Goal: Task Accomplishment & Management: Manage account settings

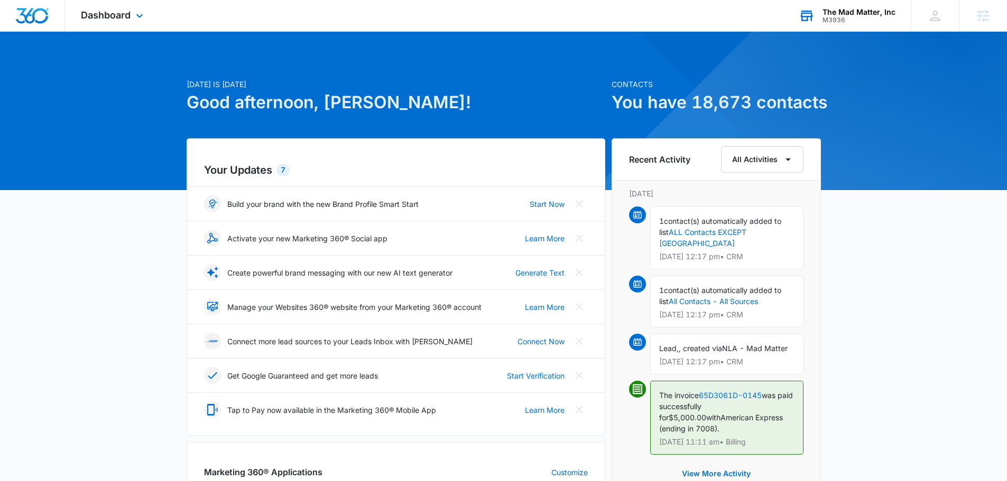
click at [841, 14] on div "The Mad Matter, Inc" at bounding box center [858, 12] width 73 height 8
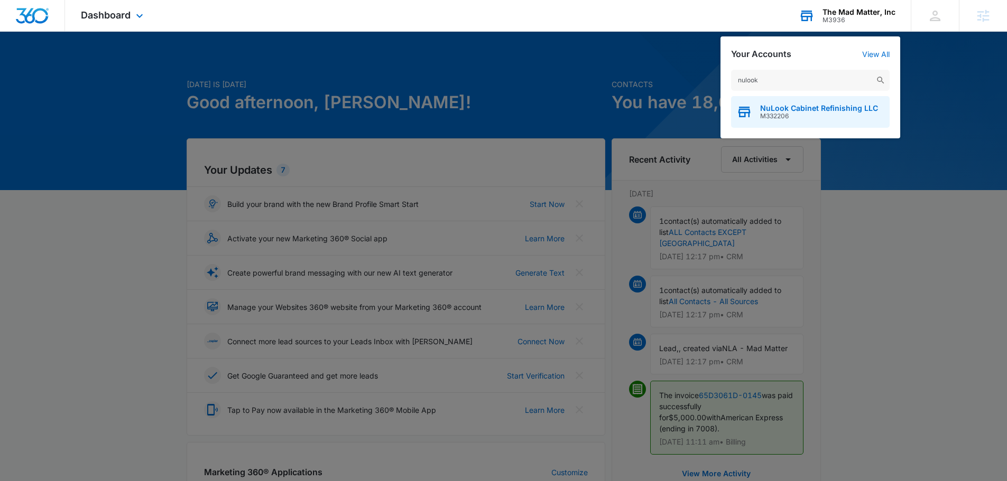
type input "nulook"
click at [785, 105] on span "NuLook Cabinet Refinishing LLC" at bounding box center [819, 108] width 118 height 8
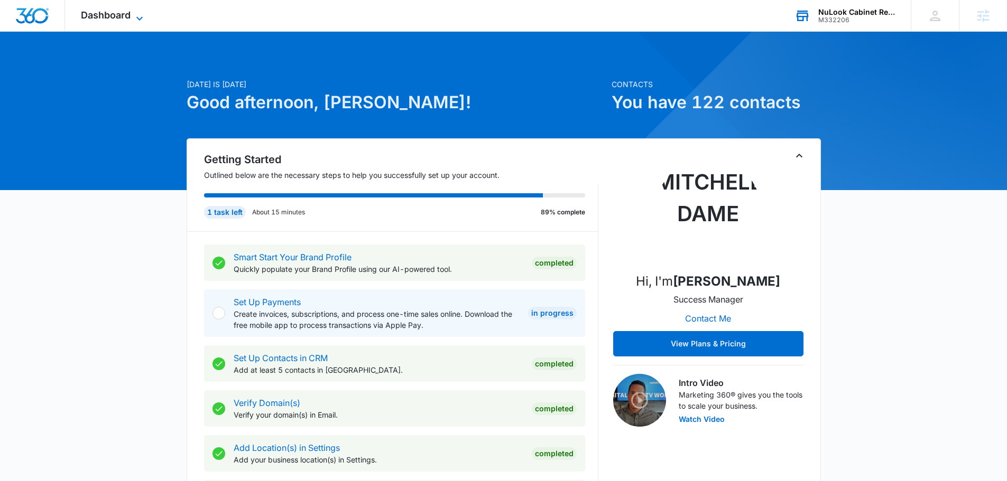
click at [127, 16] on span "Dashboard" at bounding box center [106, 15] width 50 height 11
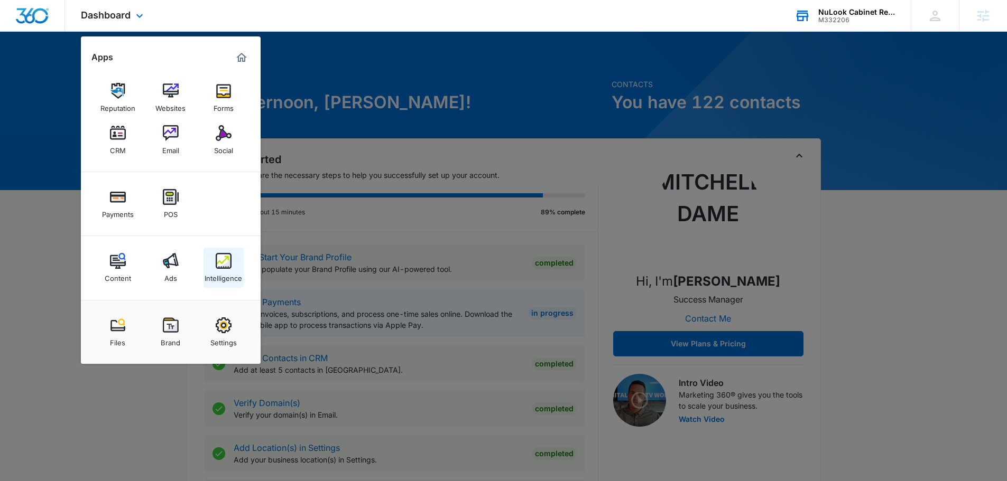
click at [221, 266] on img at bounding box center [224, 261] width 16 height 16
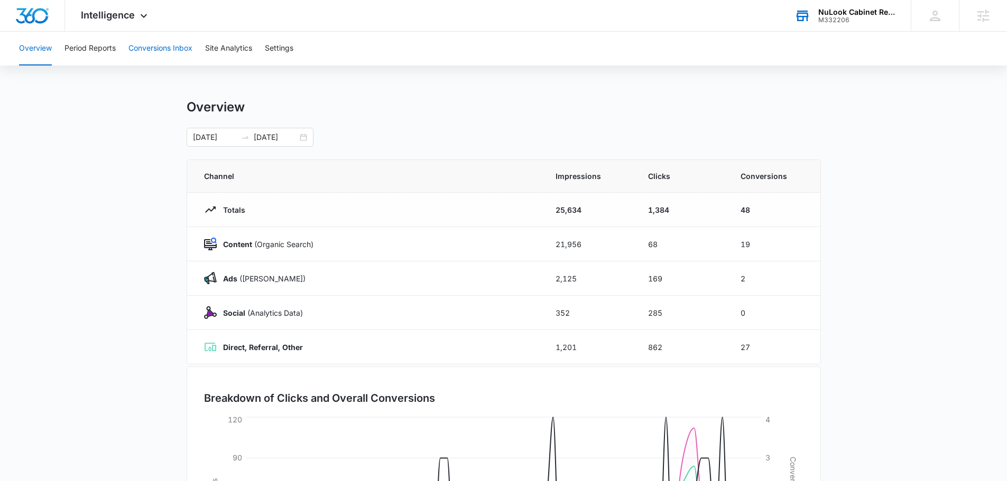
click at [166, 46] on button "Conversions Inbox" at bounding box center [160, 49] width 64 height 34
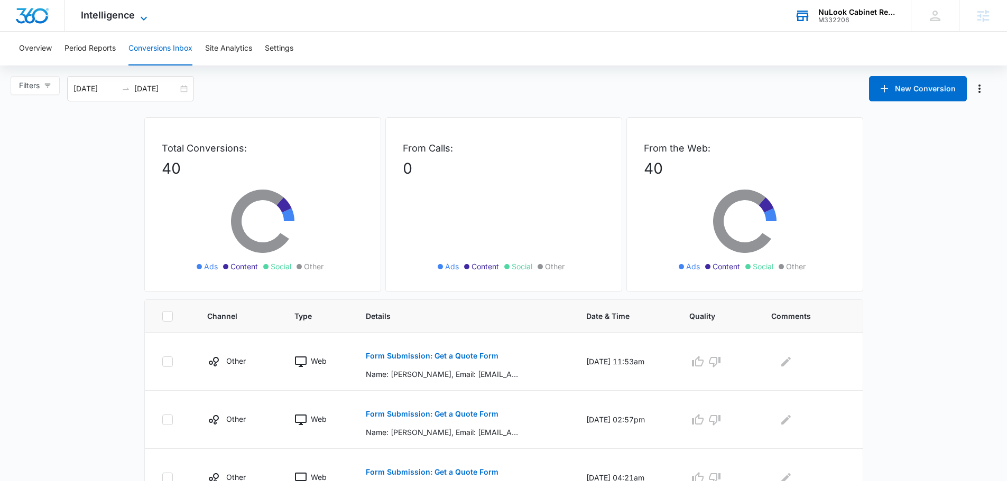
click at [117, 18] on span "Intelligence" at bounding box center [108, 15] width 54 height 11
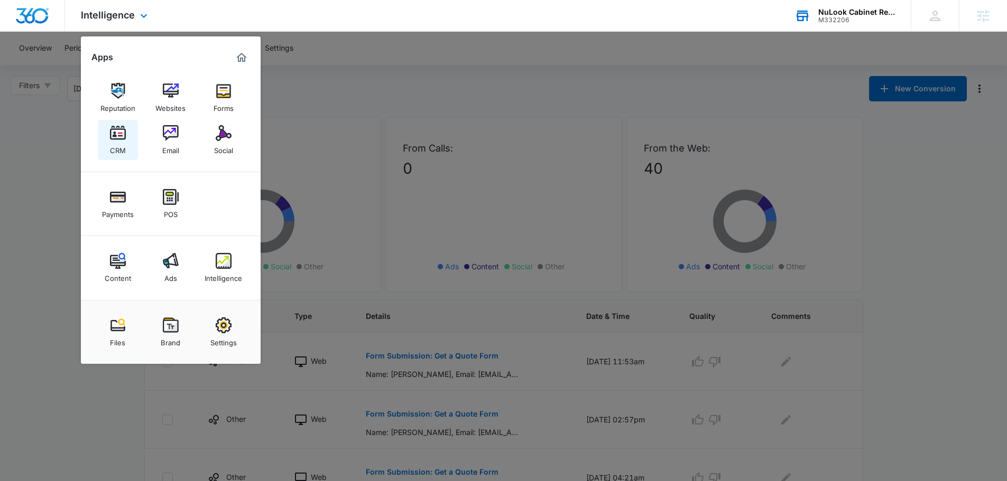
click at [119, 128] on img at bounding box center [118, 133] width 16 height 16
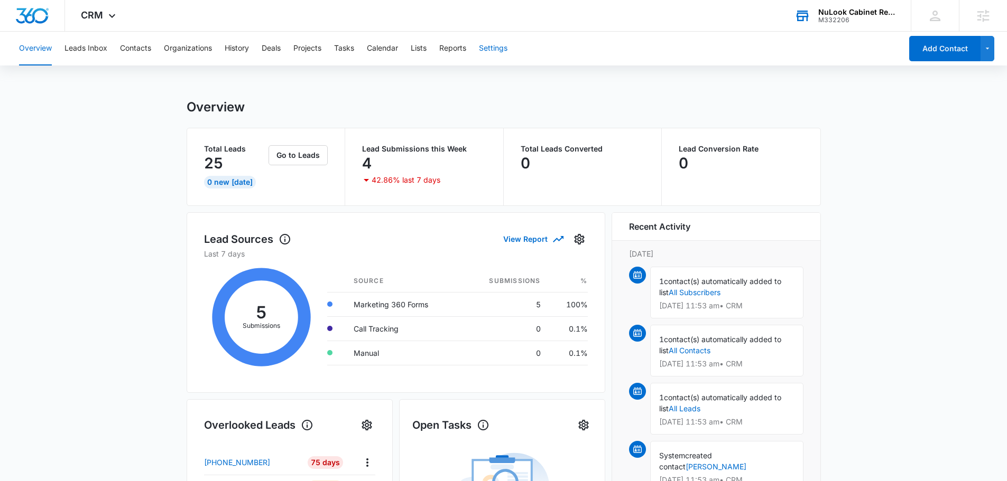
click at [495, 50] on button "Settings" at bounding box center [493, 49] width 29 height 34
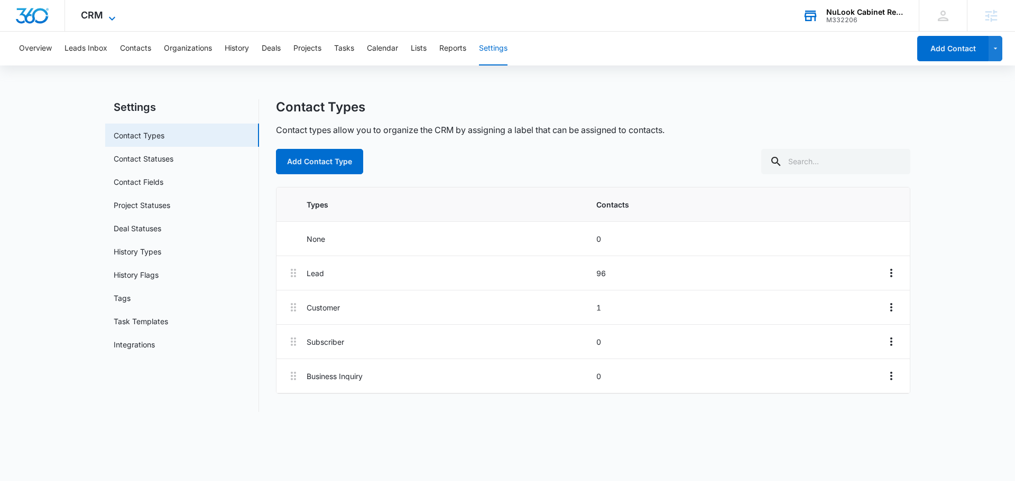
click at [107, 15] on icon at bounding box center [112, 18] width 13 height 13
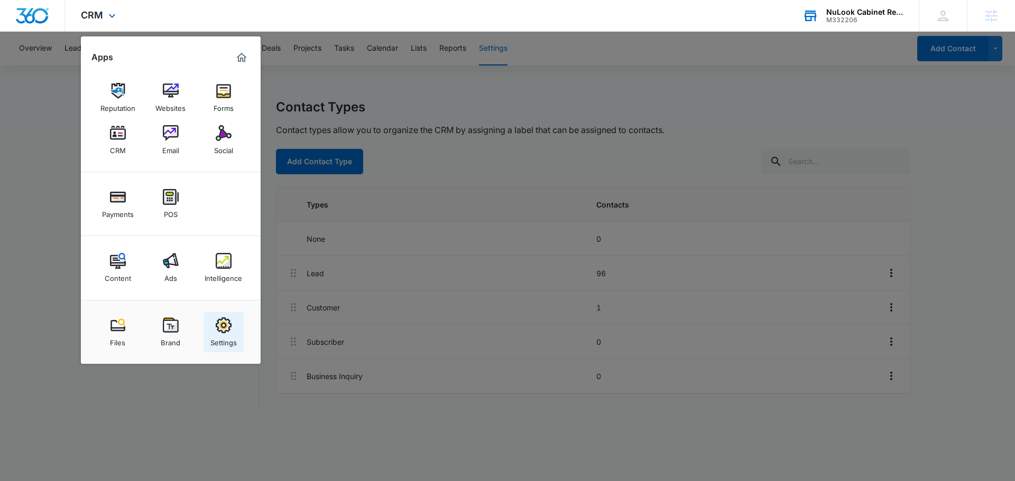
click at [233, 326] on link "Settings" at bounding box center [223, 332] width 40 height 40
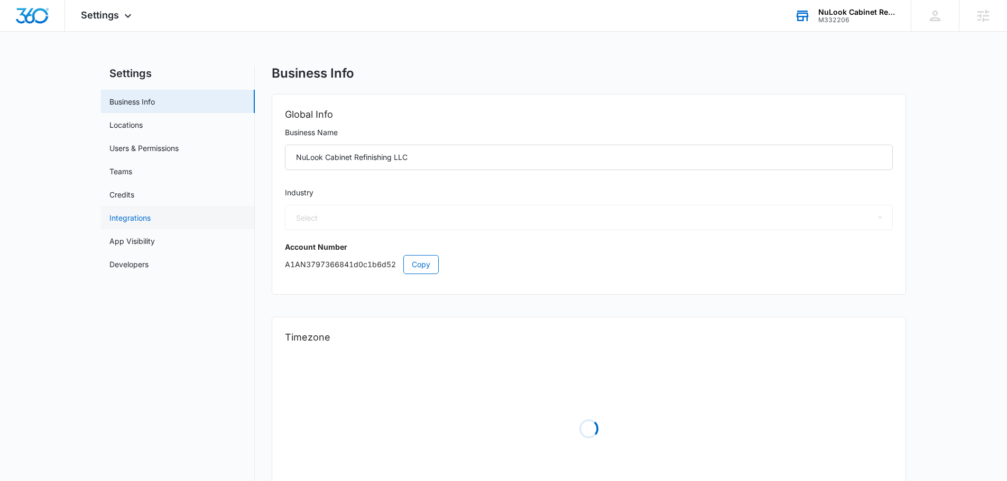
select select "9"
select select "US"
select select "America/New_York"
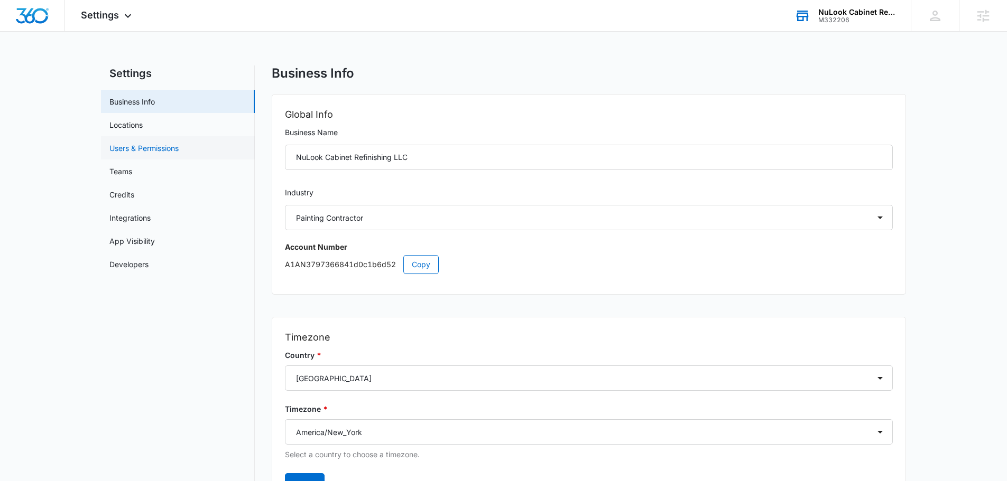
click at [137, 145] on link "Users & Permissions" at bounding box center [143, 148] width 69 height 11
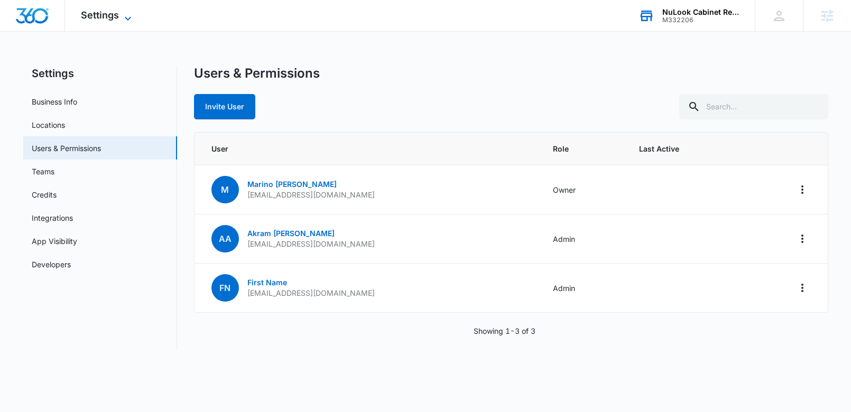
click at [117, 15] on span "Settings" at bounding box center [100, 15] width 38 height 11
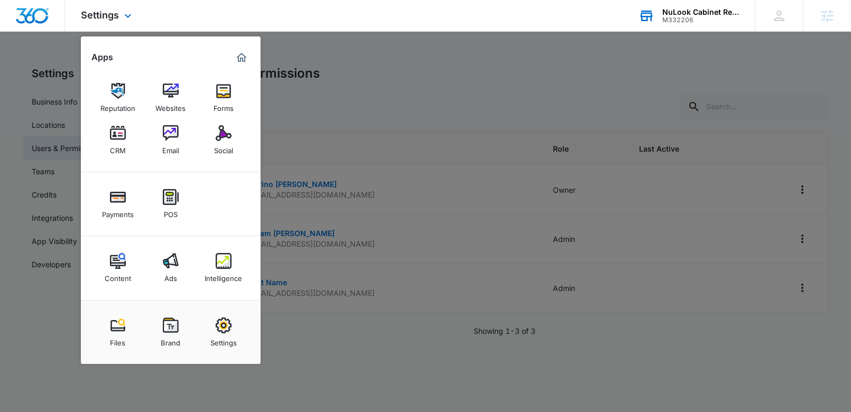
click at [244, 266] on div "Content Ads Intelligence" at bounding box center [171, 268] width 180 height 64
click at [235, 266] on link "Intelligence" at bounding box center [223, 268] width 40 height 40
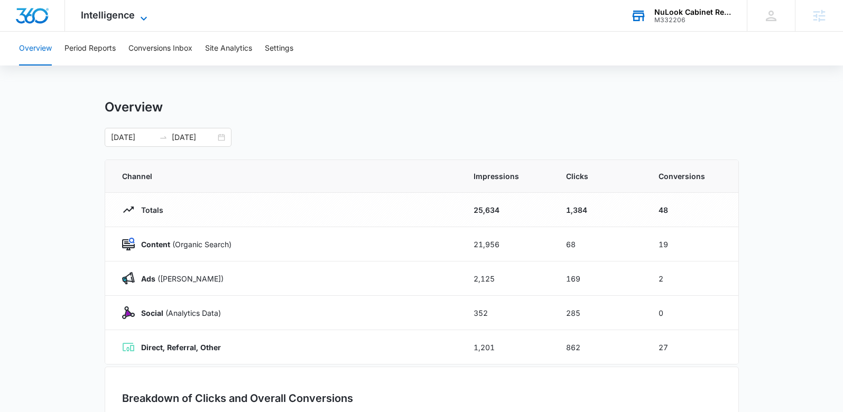
click at [124, 15] on span "Intelligence" at bounding box center [108, 15] width 54 height 11
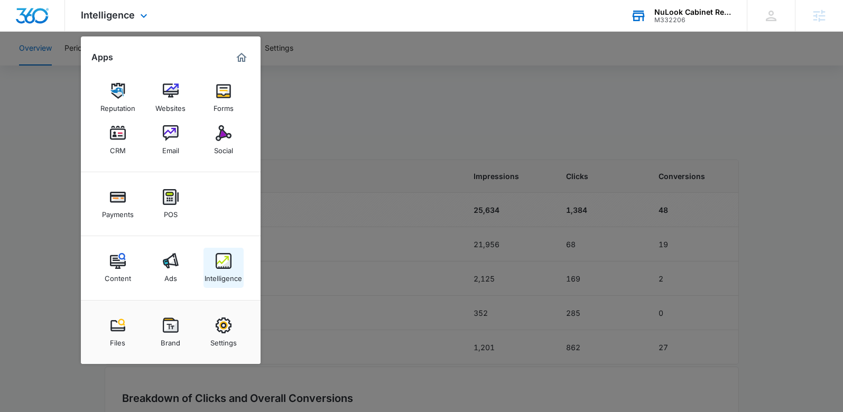
click at [220, 275] on div "Intelligence" at bounding box center [224, 276] width 38 height 14
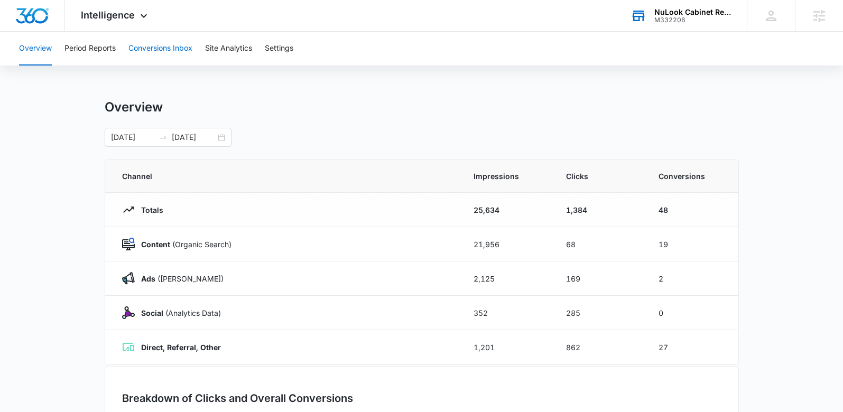
click at [155, 44] on button "Conversions Inbox" at bounding box center [160, 49] width 64 height 34
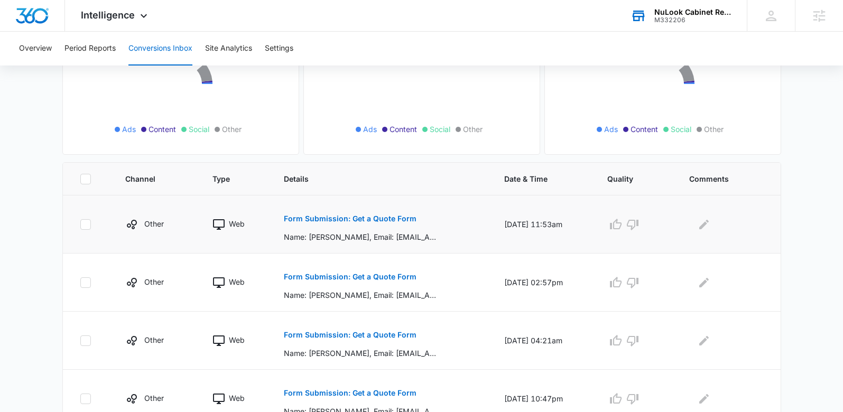
scroll to position [159, 0]
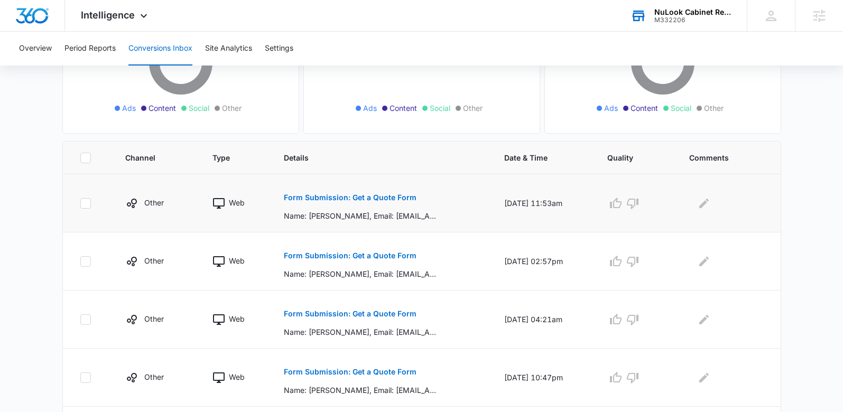
click at [380, 192] on button "Form Submission: Get a Quote Form" at bounding box center [350, 197] width 133 height 25
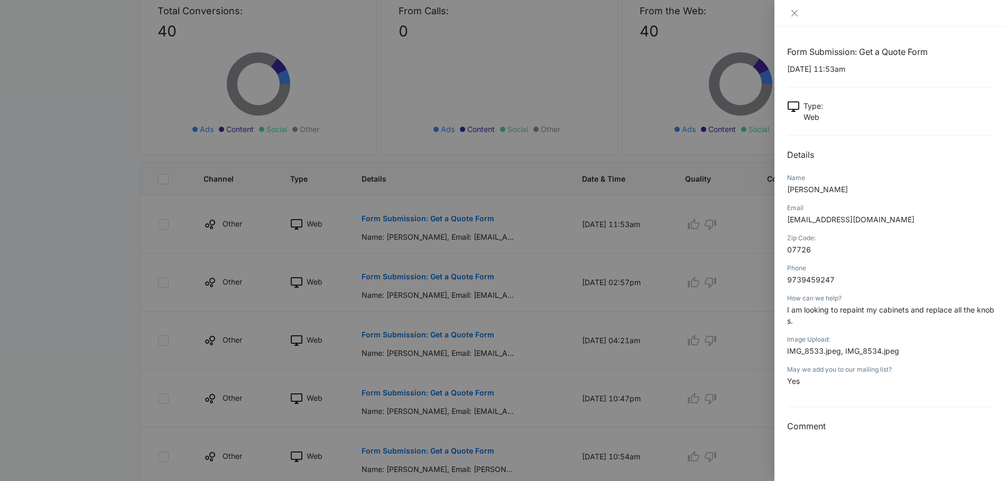
scroll to position [0, 0]
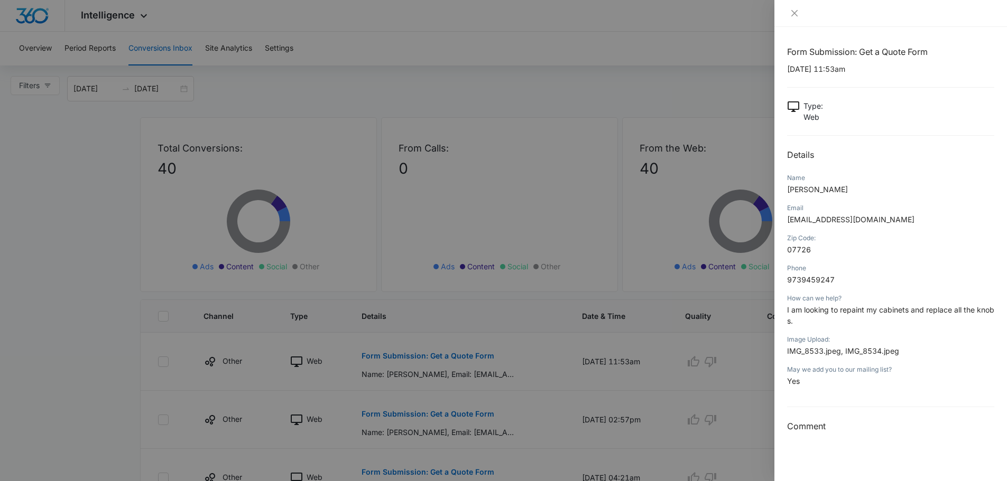
click at [143, 127] on div at bounding box center [503, 240] width 1007 height 481
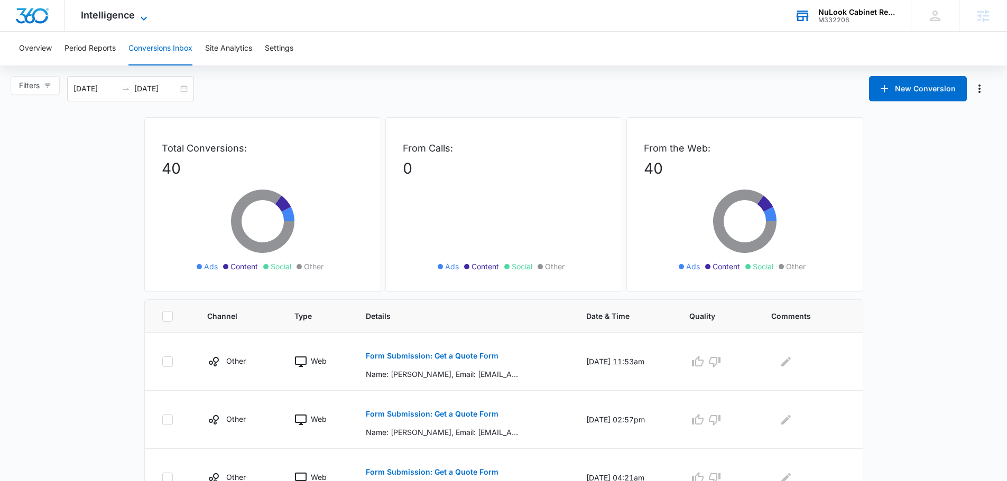
click at [117, 18] on span "Intelligence" at bounding box center [108, 15] width 54 height 11
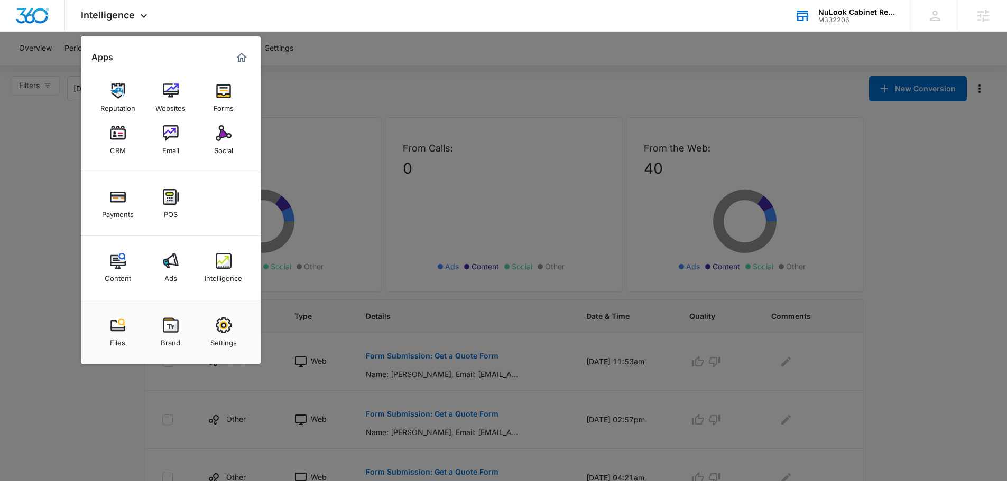
click at [773, 53] on div at bounding box center [503, 240] width 1007 height 481
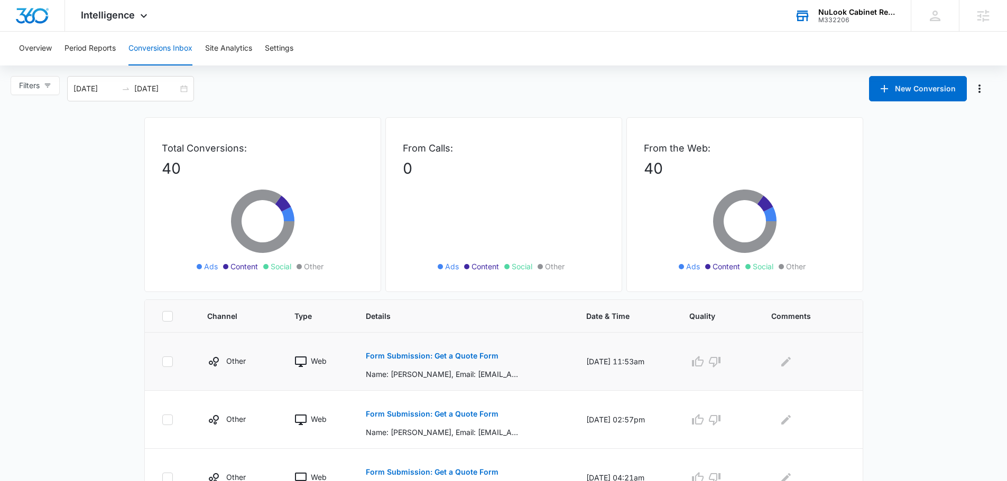
click at [429, 360] on button "Form Submission: Get a Quote Form" at bounding box center [432, 355] width 133 height 25
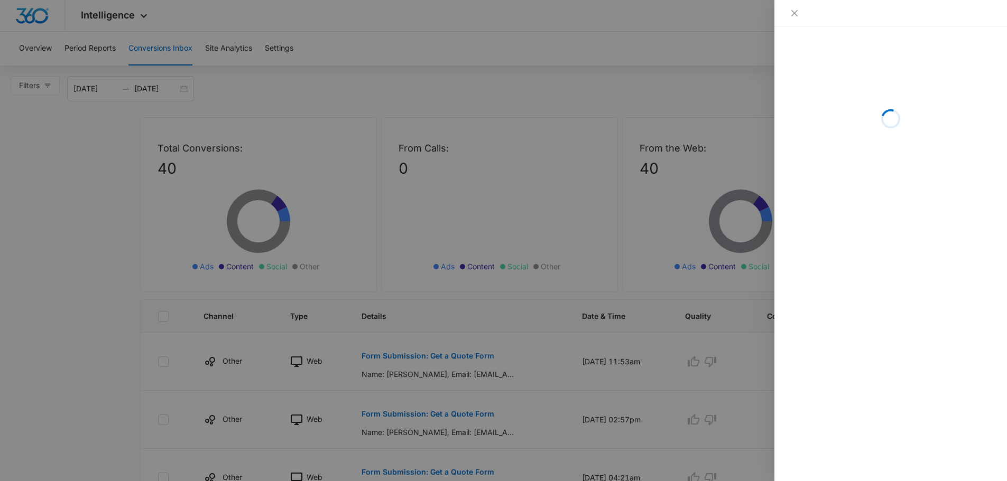
drag, startPoint x: 228, startPoint y: 87, endPoint x: 145, endPoint y: 27, distance: 102.2
click at [227, 87] on div at bounding box center [503, 240] width 1007 height 481
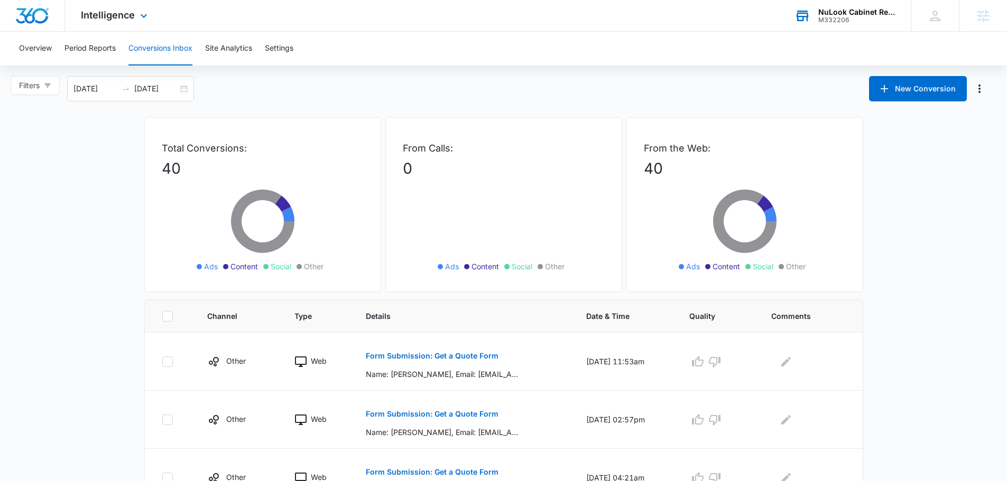
click at [125, 8] on div "Intelligence Apps Reputation Websites Forms CRM Email Social Payments POS Conte…" at bounding box center [115, 15] width 101 height 31
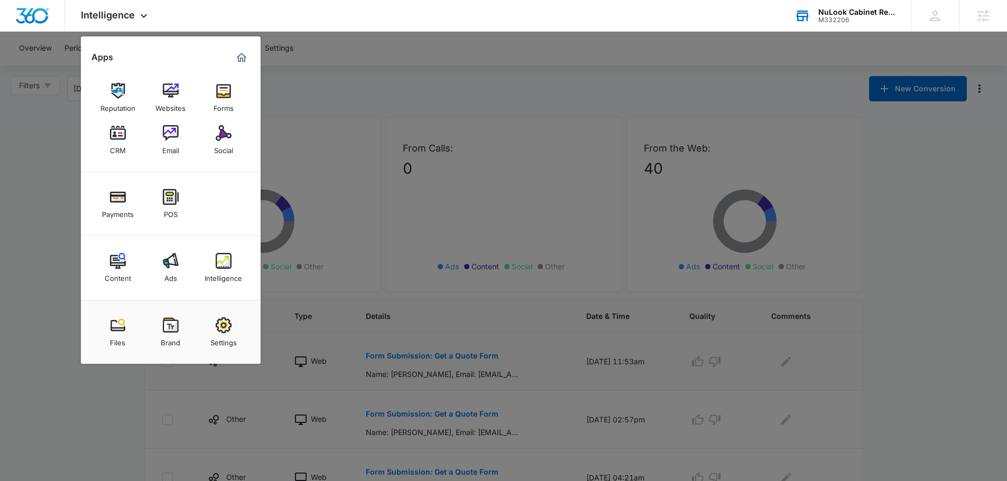
click at [497, 333] on div at bounding box center [503, 240] width 1007 height 481
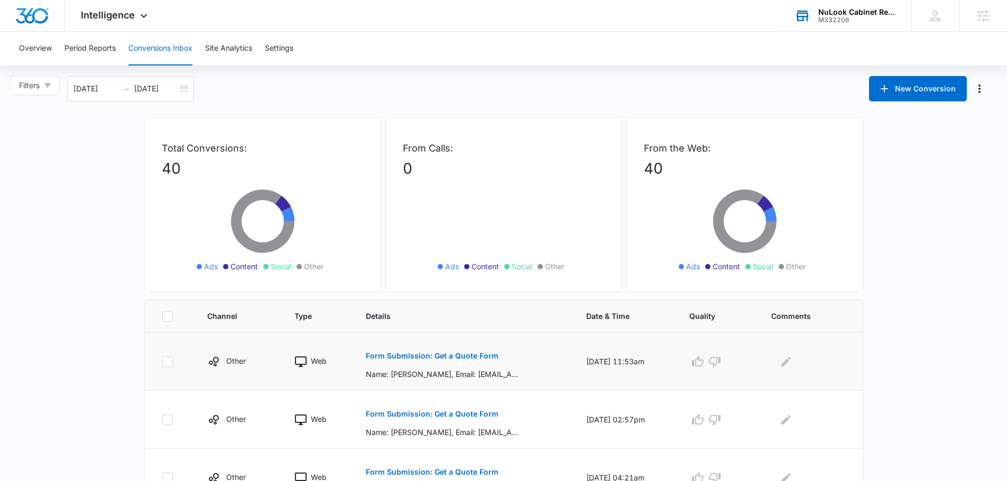
click at [397, 359] on p "Form Submission: Get a Quote Form" at bounding box center [432, 355] width 133 height 7
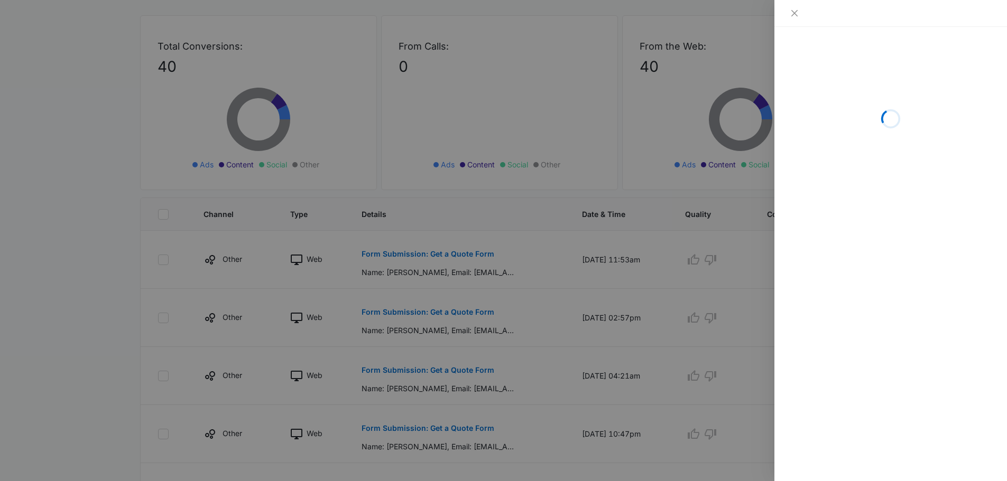
scroll to position [106, 0]
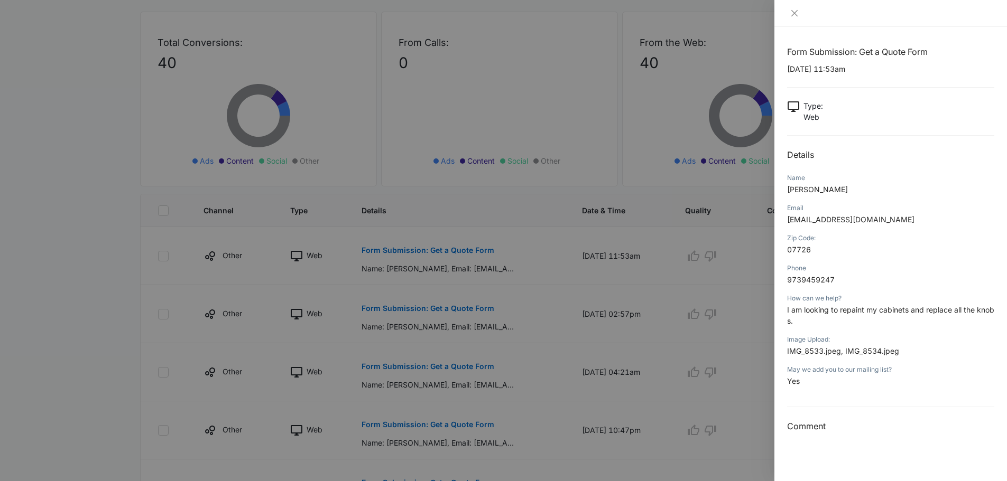
click at [512, 111] on div at bounding box center [503, 240] width 1007 height 481
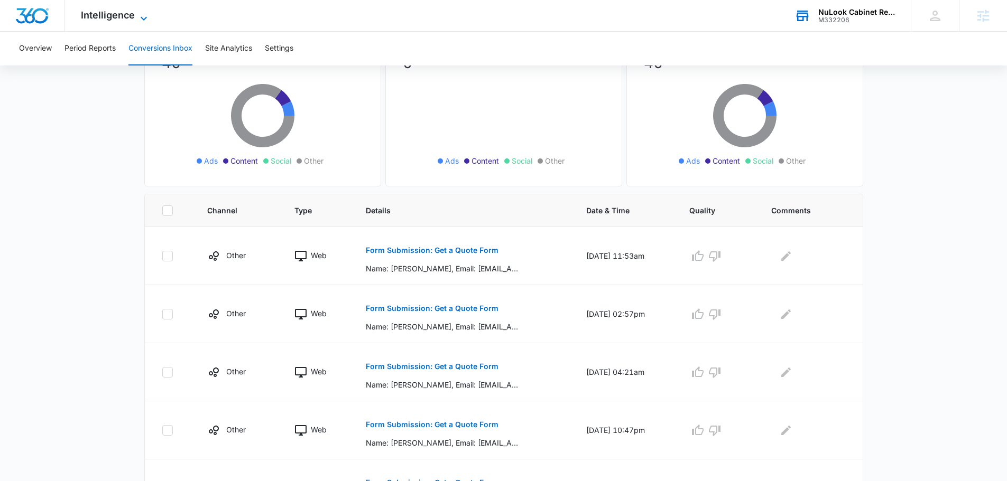
click at [115, 15] on span "Intelligence" at bounding box center [108, 15] width 54 height 11
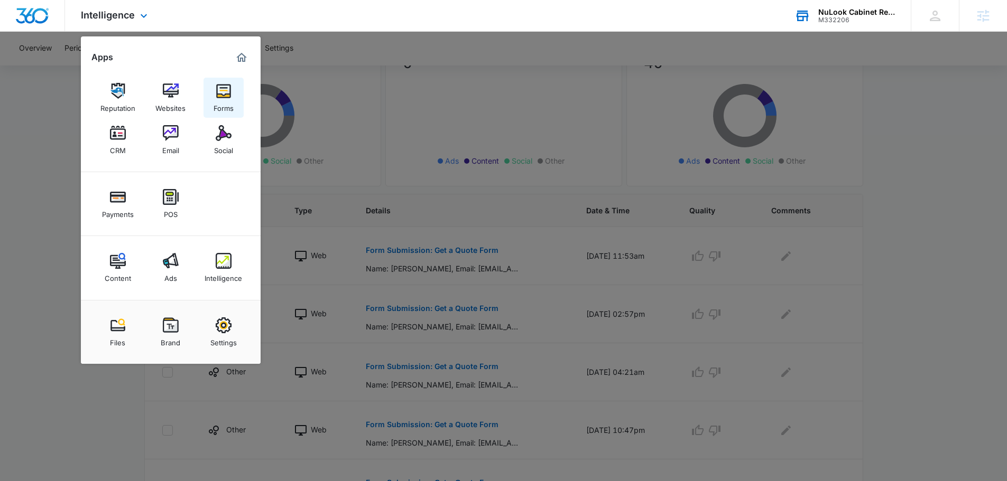
click at [225, 83] on img at bounding box center [224, 91] width 16 height 16
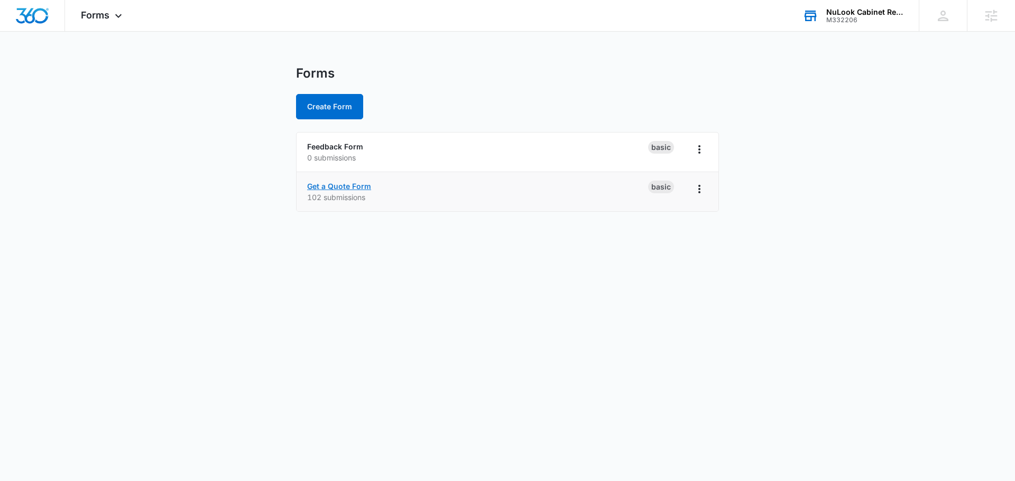
click at [347, 188] on link "Get a Quote Form" at bounding box center [339, 186] width 64 height 9
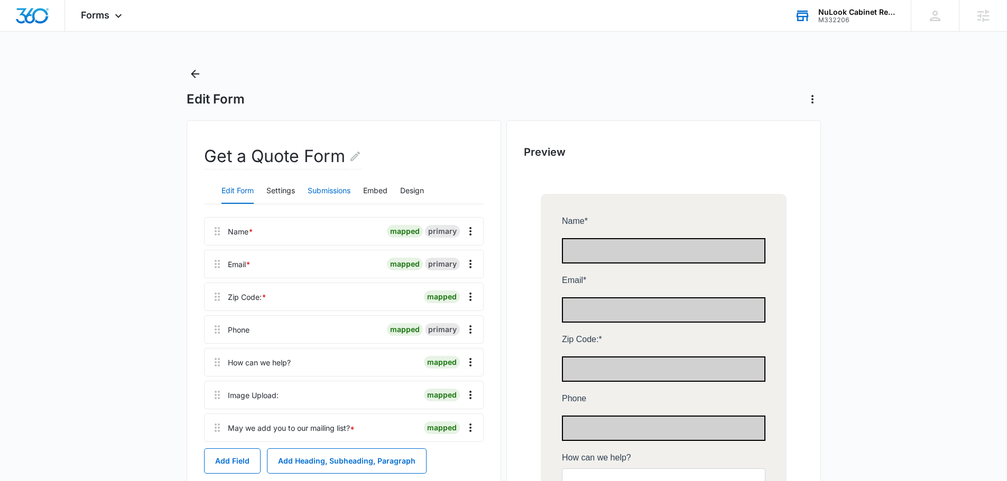
click at [330, 185] on button "Submissions" at bounding box center [329, 191] width 43 height 25
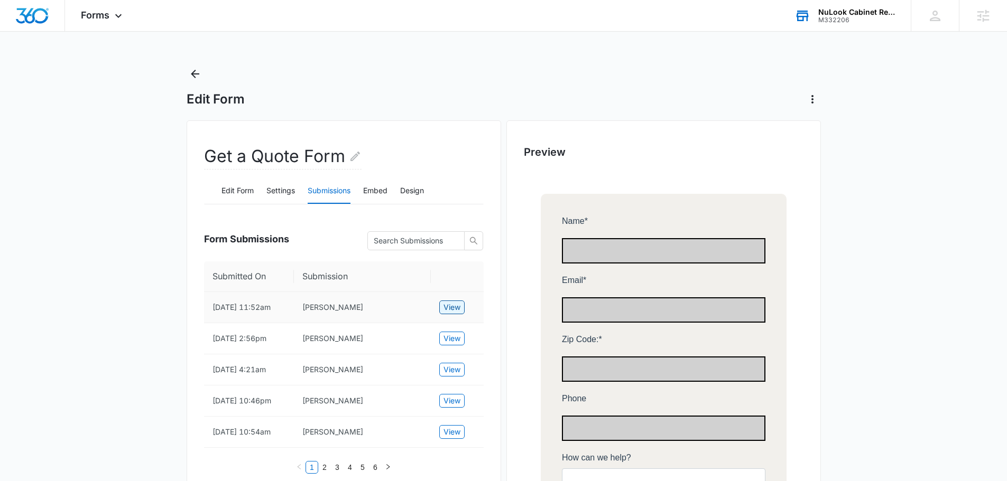
click at [449, 305] on span "View" at bounding box center [451, 308] width 17 height 12
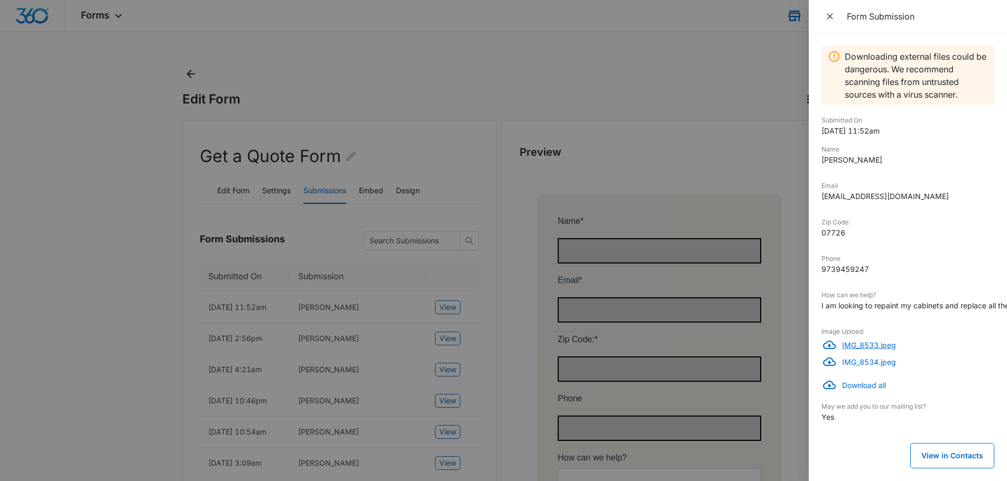
click at [866, 343] on p "IMG_8533.jpeg" at bounding box center [918, 345] width 152 height 11
click at [877, 363] on p "IMG_8534.jpeg" at bounding box center [918, 362] width 152 height 11
click at [225, 117] on div at bounding box center [503, 240] width 1007 height 481
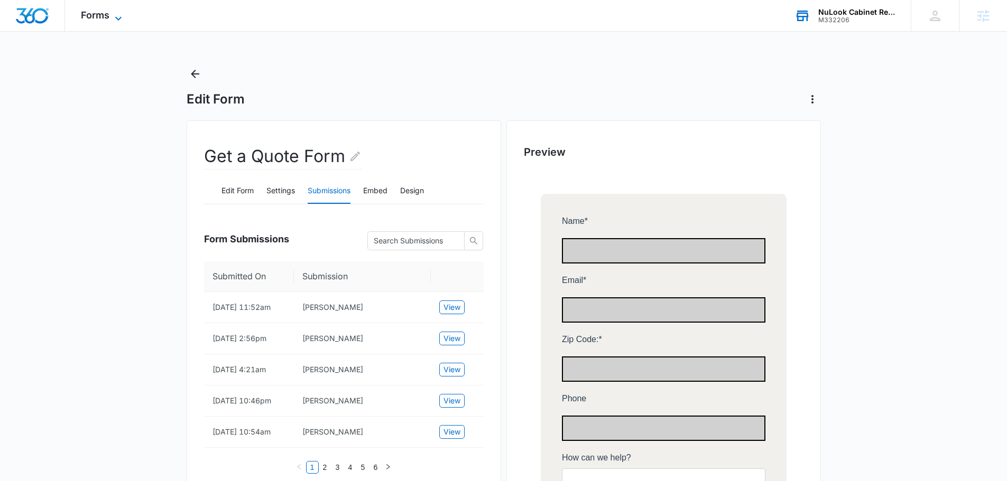
click at [82, 14] on span "Forms" at bounding box center [95, 15] width 29 height 11
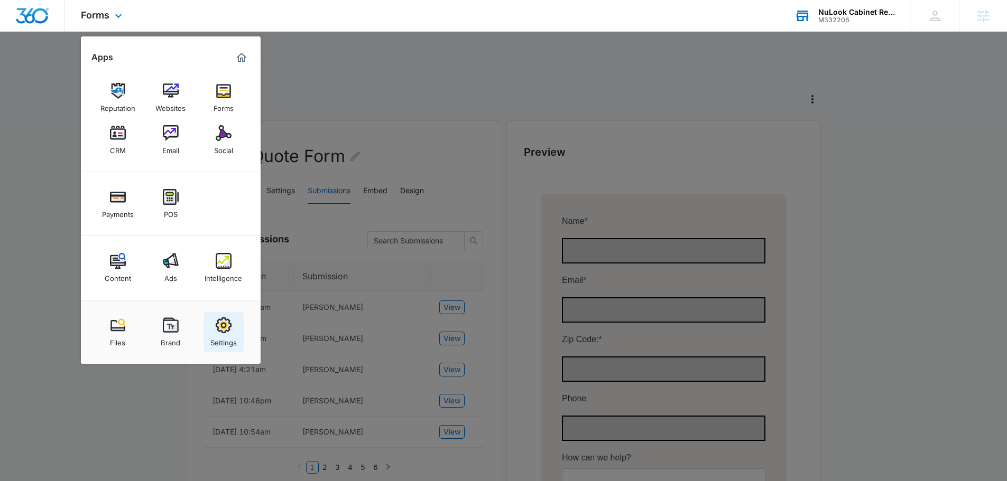
click at [227, 329] on img at bounding box center [224, 326] width 16 height 16
select select "9"
select select "US"
select select "America/New_York"
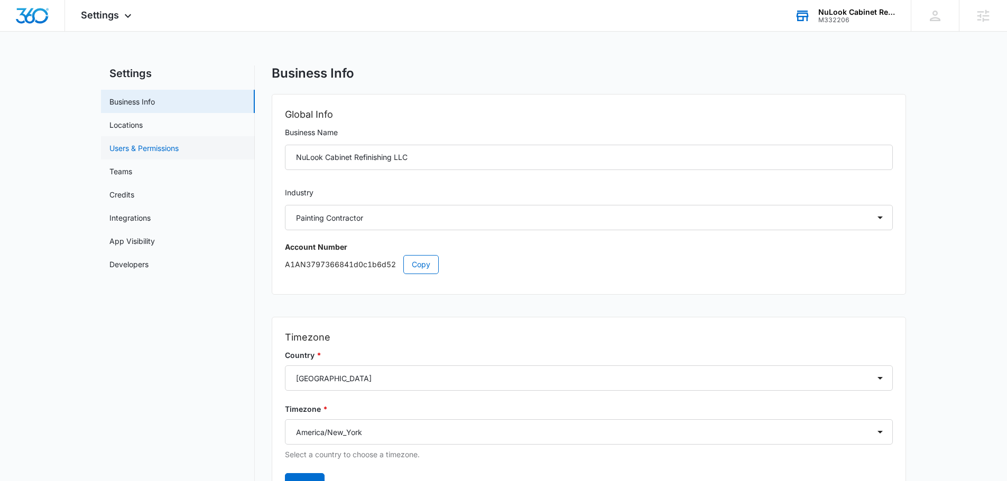
click at [138, 147] on link "Users & Permissions" at bounding box center [143, 148] width 69 height 11
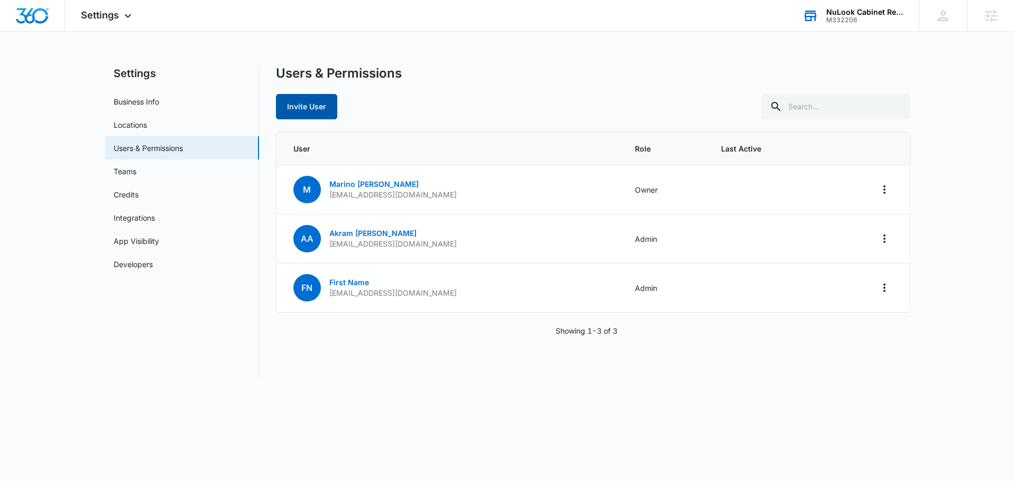
click at [319, 107] on button "Invite User" at bounding box center [306, 106] width 61 height 25
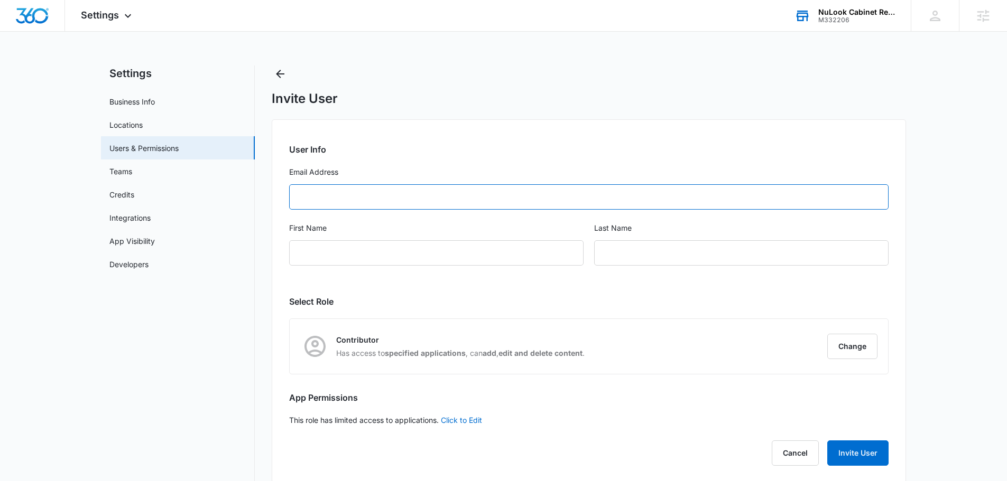
click at [433, 201] on input "Email Address" at bounding box center [588, 196] width 599 height 25
paste input "[PERSON_NAME] <[EMAIL_ADDRESS][DOMAIN_NAME]>"
type input "[PERSON_NAME] <[EMAIL_ADDRESS][DOMAIN_NAME]>"
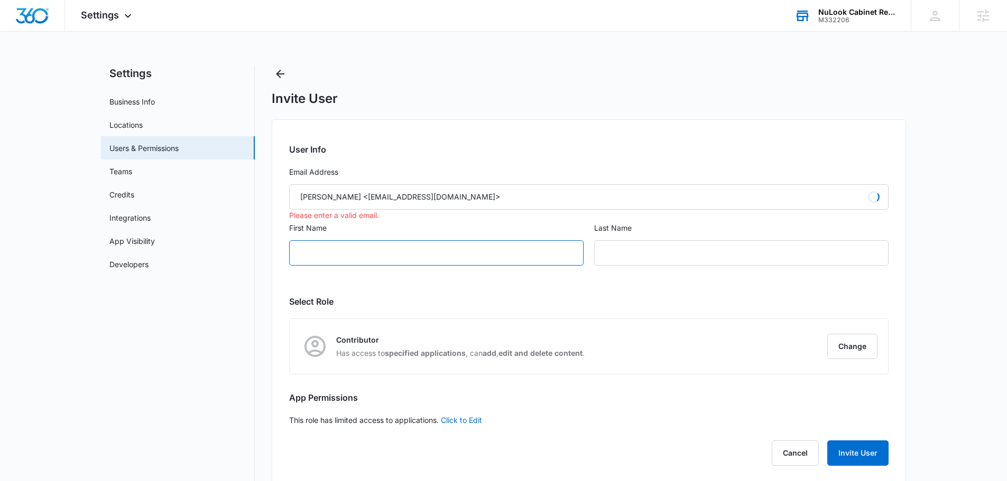
click at [321, 256] on input "First Name" at bounding box center [436, 252] width 294 height 25
type input "Marino"
type input "M"
type input "[PERSON_NAME]"
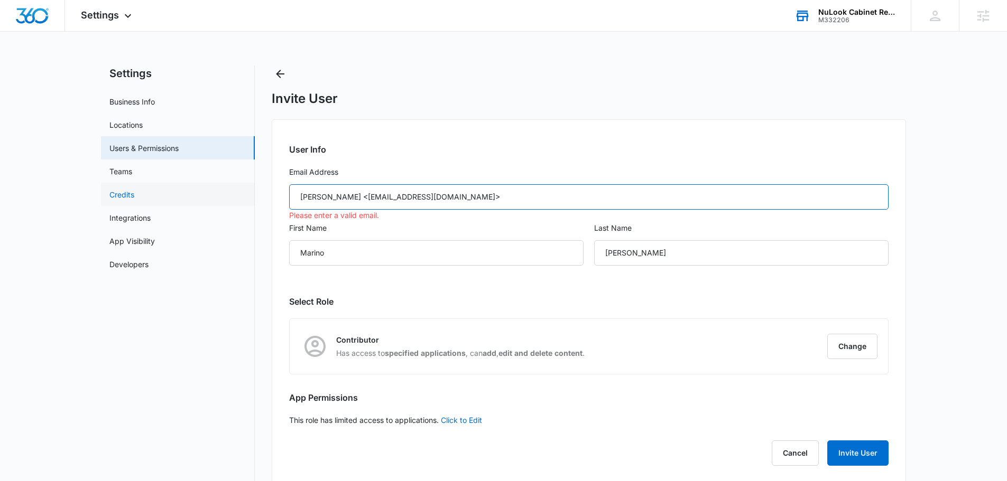
drag, startPoint x: 361, startPoint y: 196, endPoint x: 153, endPoint y: 197, distance: 207.7
click at [156, 196] on div "Settings Business Info Locations Users & Permissions Teams Credits Integrations…" at bounding box center [503, 275] width 805 height 418
click at [414, 203] on input "[EMAIL_ADDRESS][DOMAIN_NAME]>" at bounding box center [588, 196] width 599 height 25
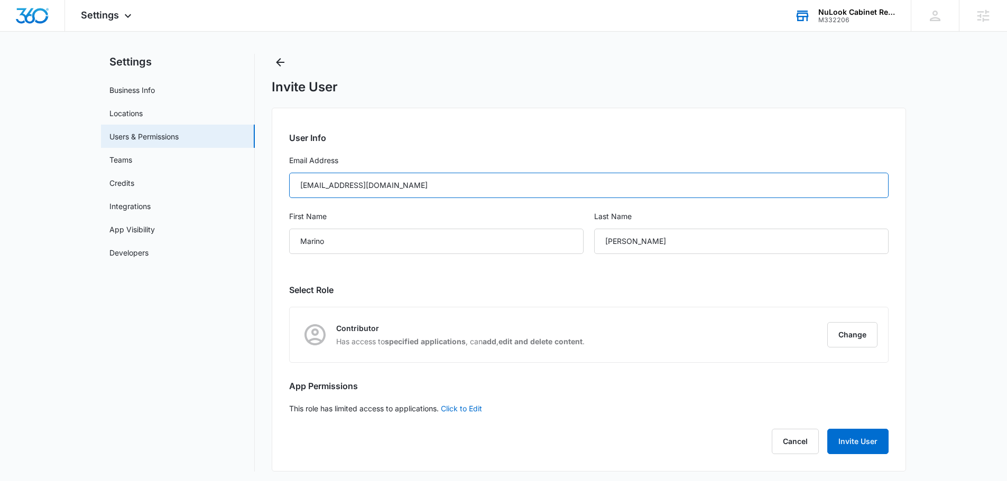
scroll to position [15, 0]
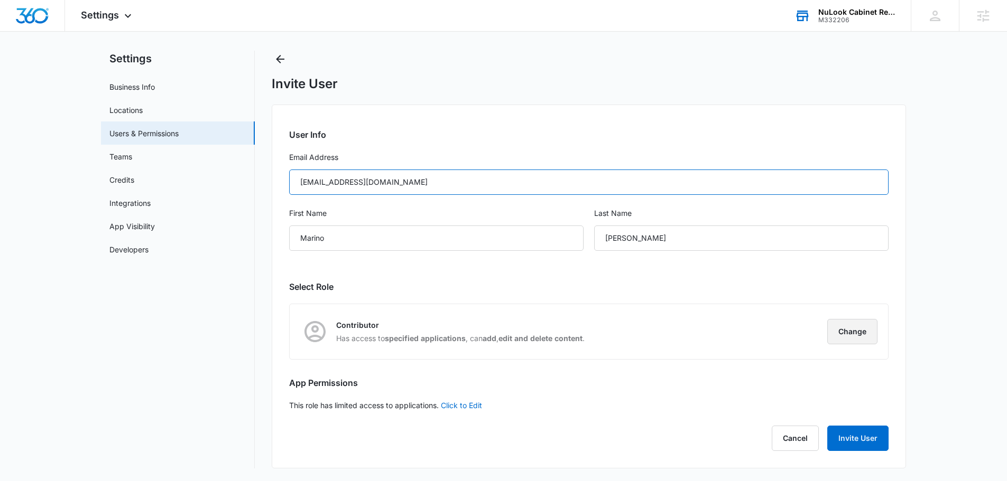
type input "[EMAIL_ADDRESS][DOMAIN_NAME]"
click at [867, 332] on button "Change" at bounding box center [852, 331] width 50 height 25
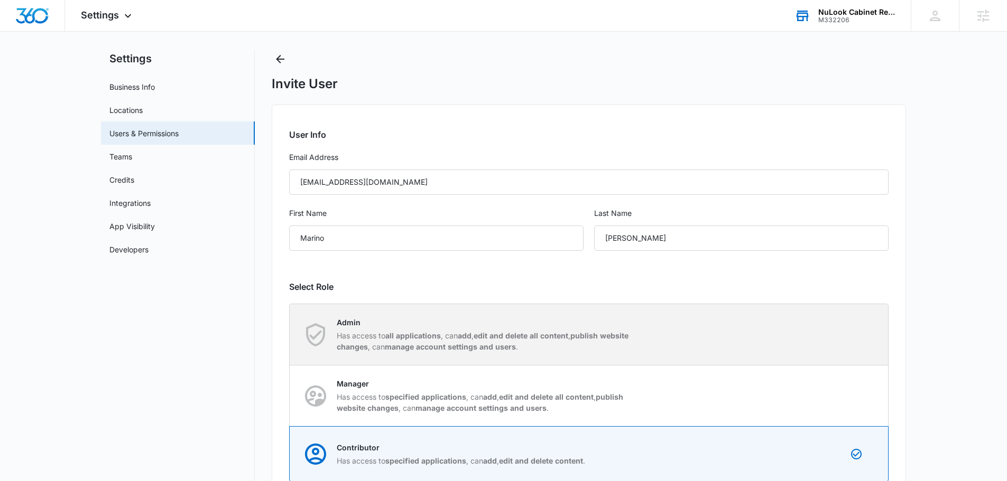
click at [431, 332] on strong "all applications" at bounding box center [412, 335] width 55 height 9
click at [290, 335] on input "Admin Has access to all applications , can add , edit and delete all content , …" at bounding box center [290, 335] width 1 height 1
radio input "true"
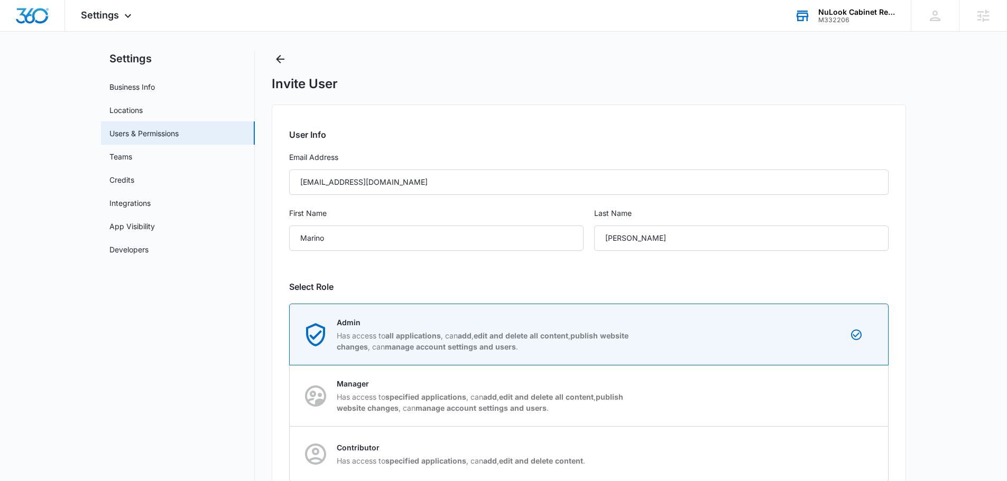
click at [832, 123] on div "User Info Email Address [EMAIL_ADDRESS][DOMAIN_NAME] First Name [PERSON_NAME] L…" at bounding box center [589, 348] width 634 height 487
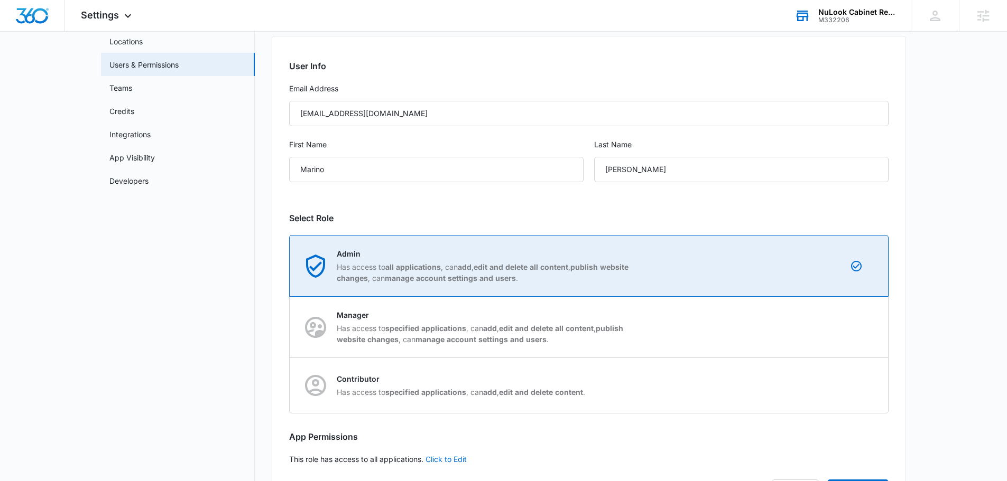
scroll to position [137, 0]
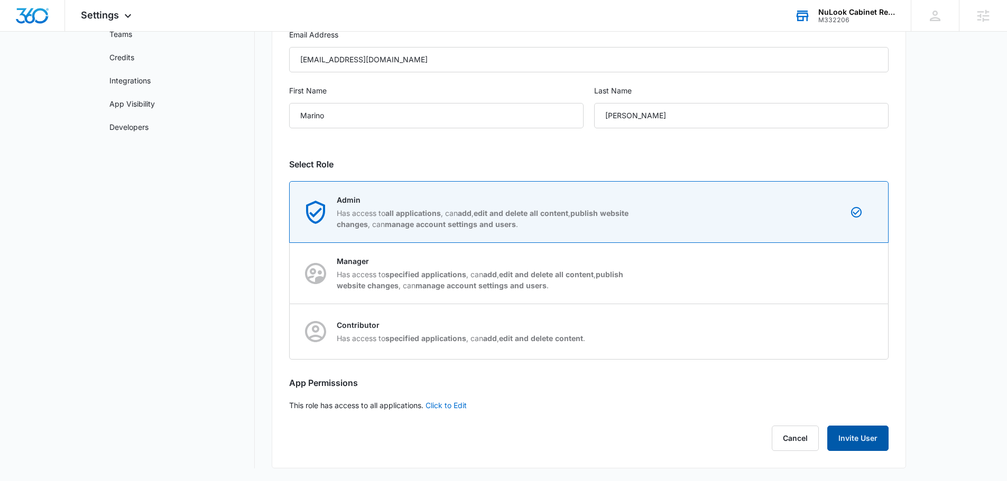
click at [875, 433] on button "Invite User" at bounding box center [857, 438] width 61 height 25
click at [862, 440] on button "Invite User" at bounding box center [857, 438] width 61 height 25
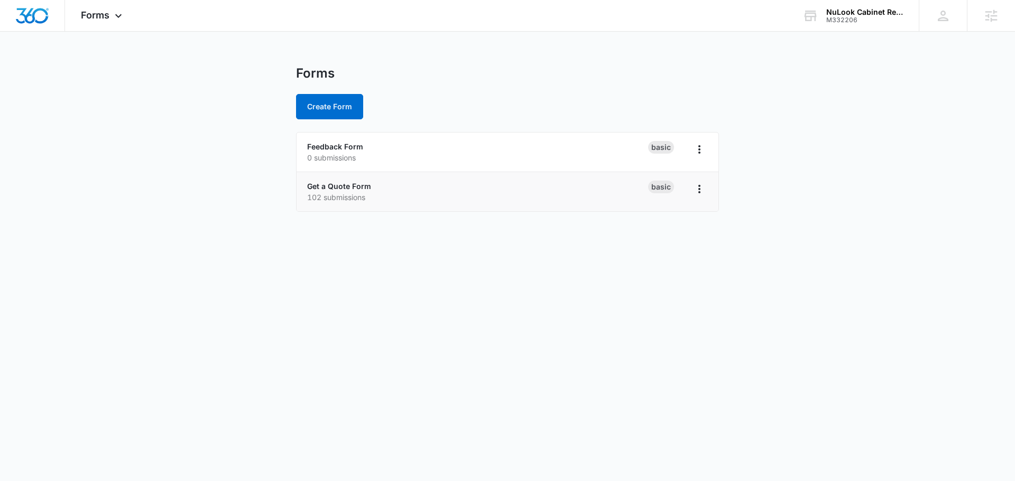
click at [324, 178] on li "Get a Quote Form 102 submissions Basic" at bounding box center [507, 191] width 422 height 39
click at [325, 183] on link "Get a Quote Form" at bounding box center [339, 186] width 64 height 9
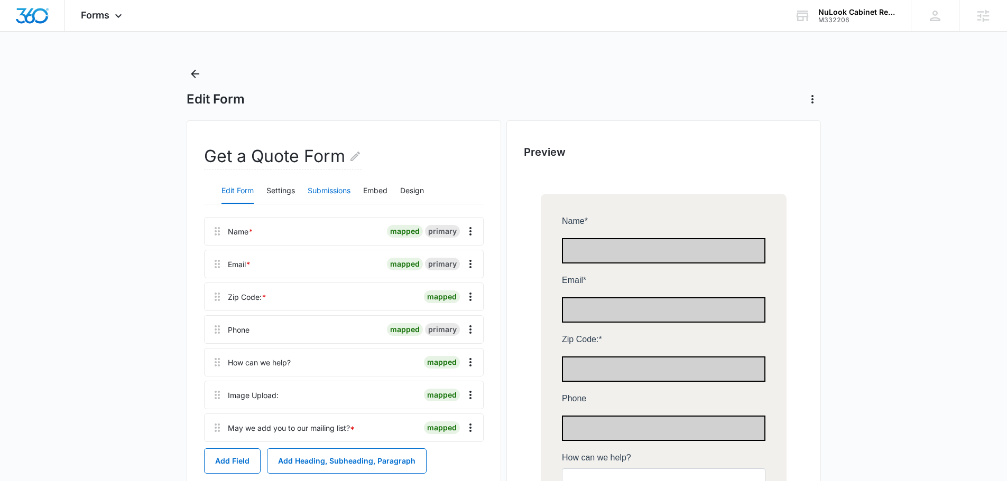
click at [333, 192] on button "Submissions" at bounding box center [329, 191] width 43 height 25
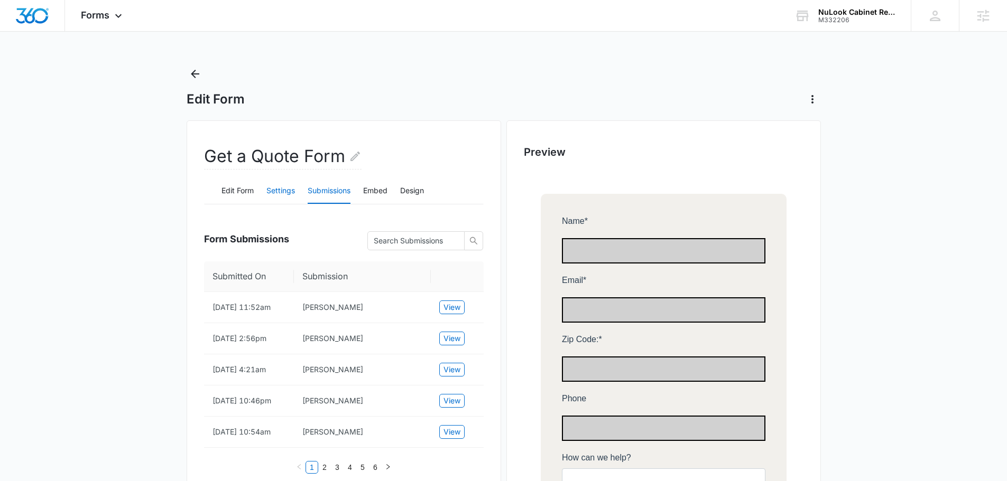
click at [276, 192] on button "Settings" at bounding box center [280, 191] width 29 height 25
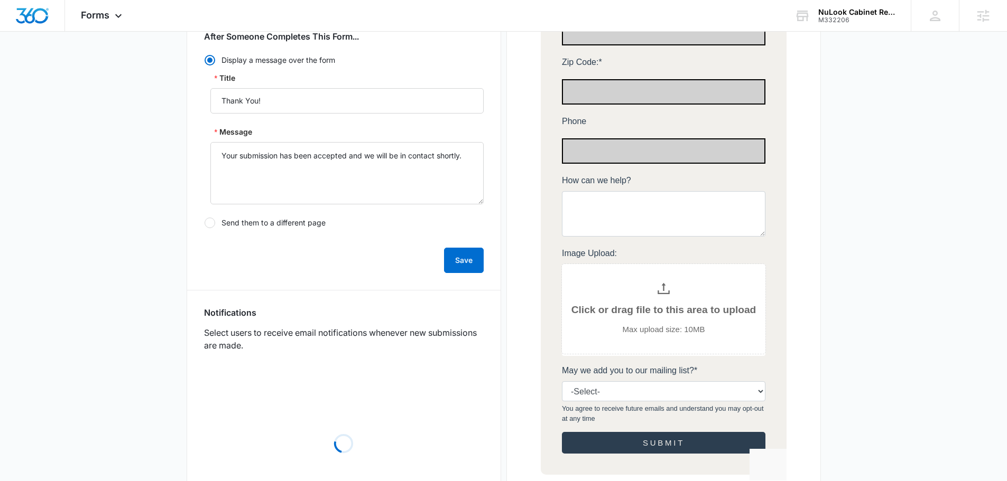
scroll to position [423, 0]
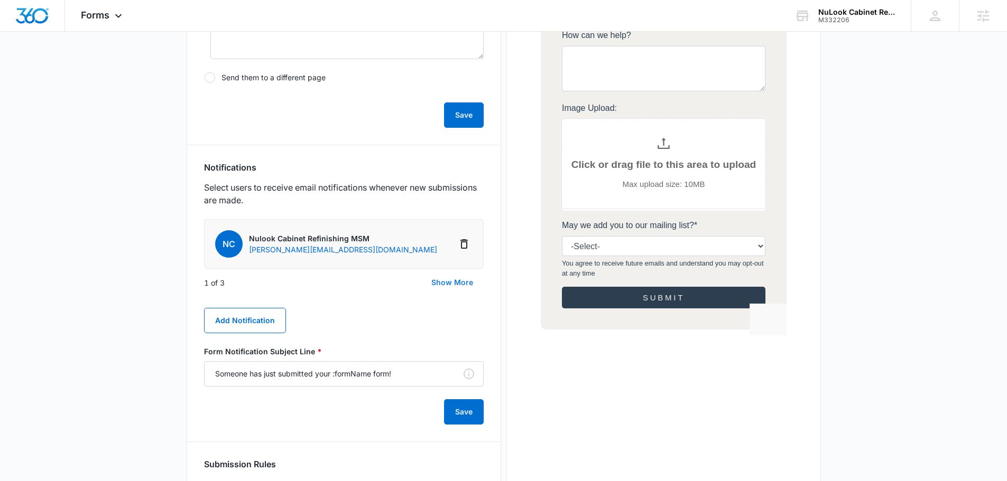
click at [457, 283] on button "Show More" at bounding box center [452, 282] width 63 height 25
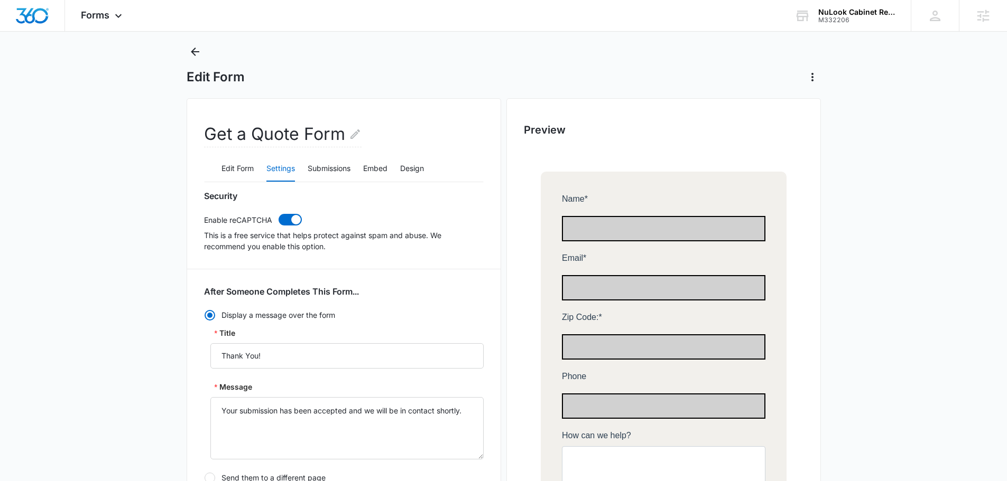
scroll to position [0, 0]
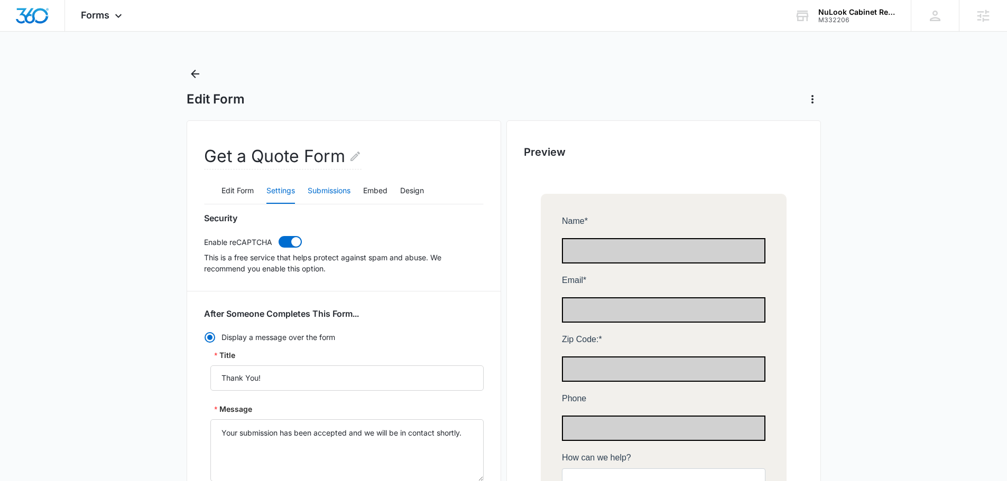
click at [334, 189] on button "Submissions" at bounding box center [329, 191] width 43 height 25
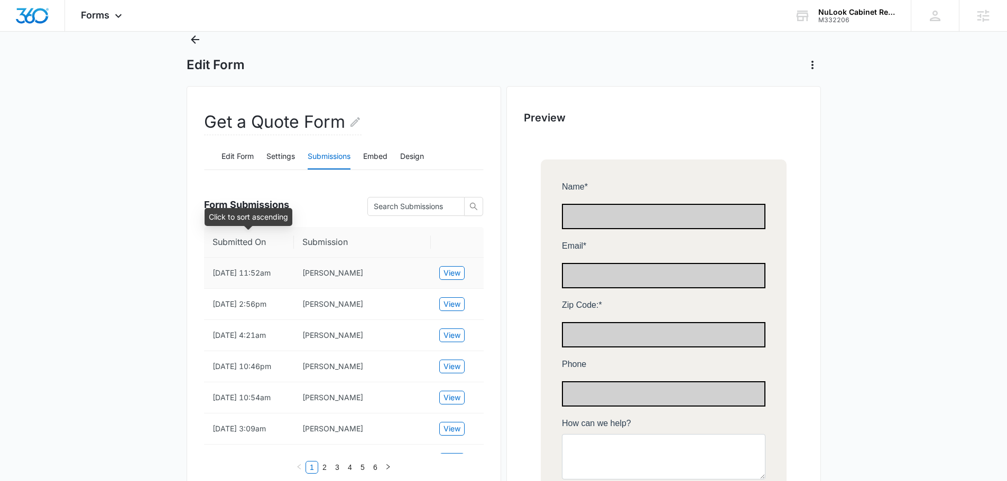
scroll to position [53, 0]
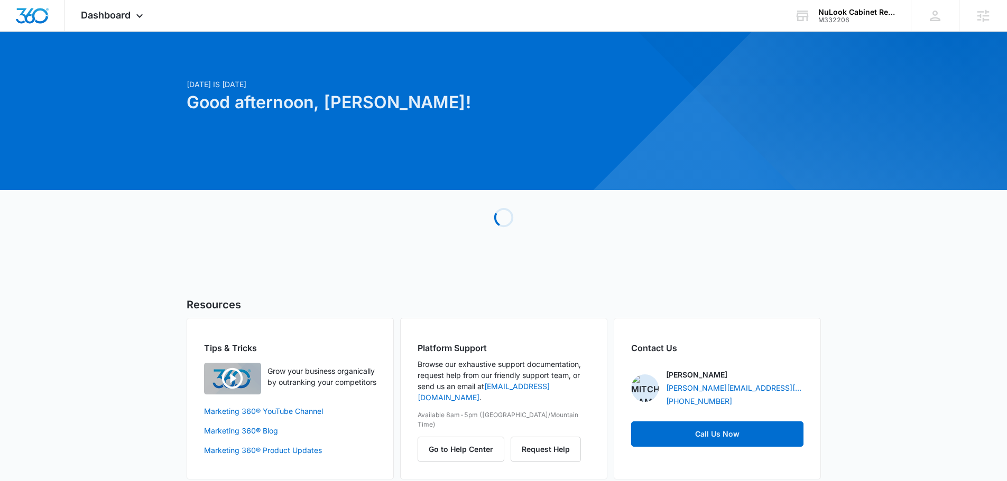
click at [878, 82] on div "Today is Thursday, September 11th Good afternoon, Chris! Loading Resources Tips…" at bounding box center [503, 269] width 1007 height 448
